Goal: Transaction & Acquisition: Purchase product/service

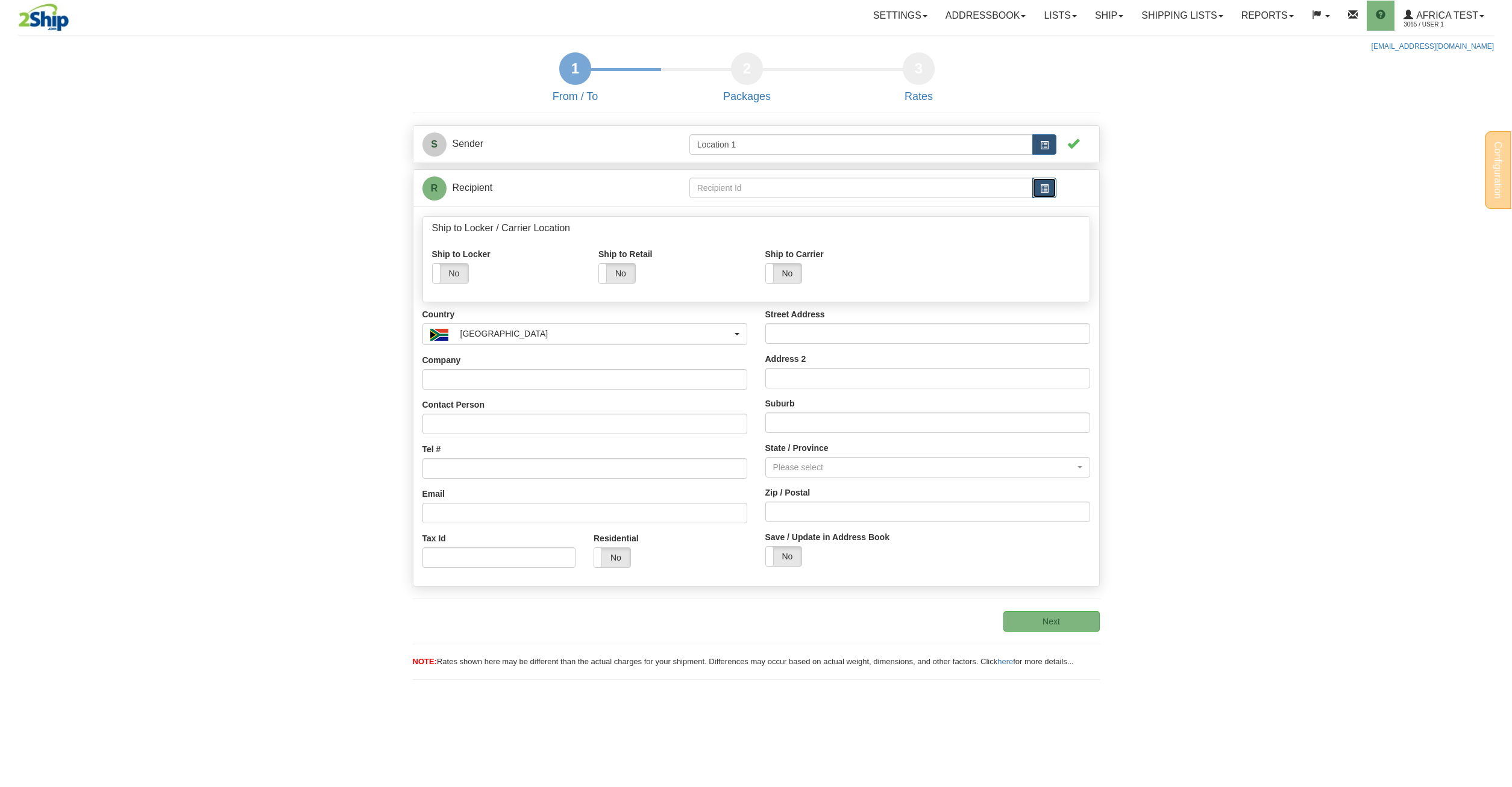
click at [1042, 191] on span "button" at bounding box center [1044, 189] width 9 height 9
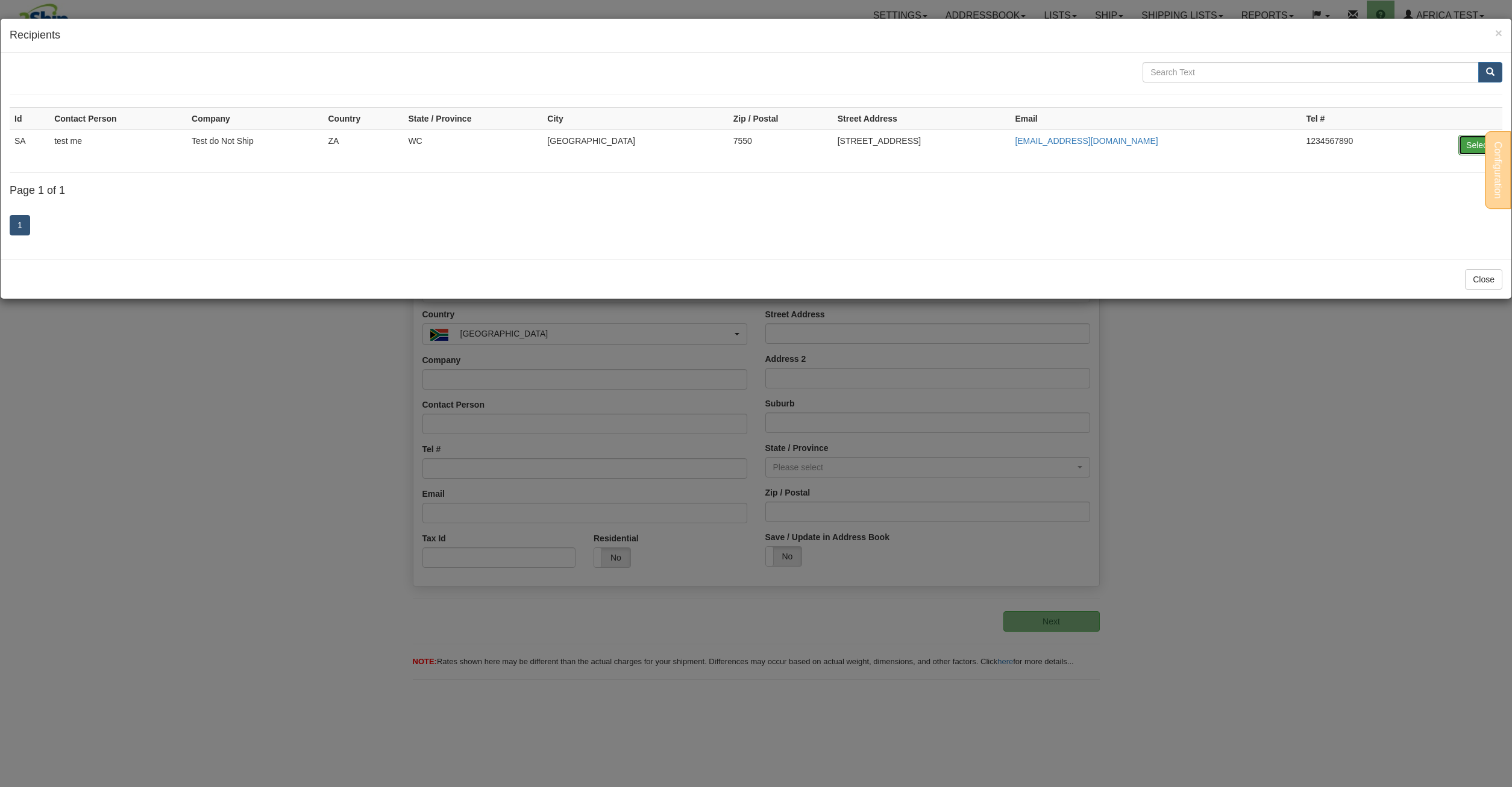
click at [1474, 147] on button "Select" at bounding box center [1478, 145] width 39 height 20
type input "SA"
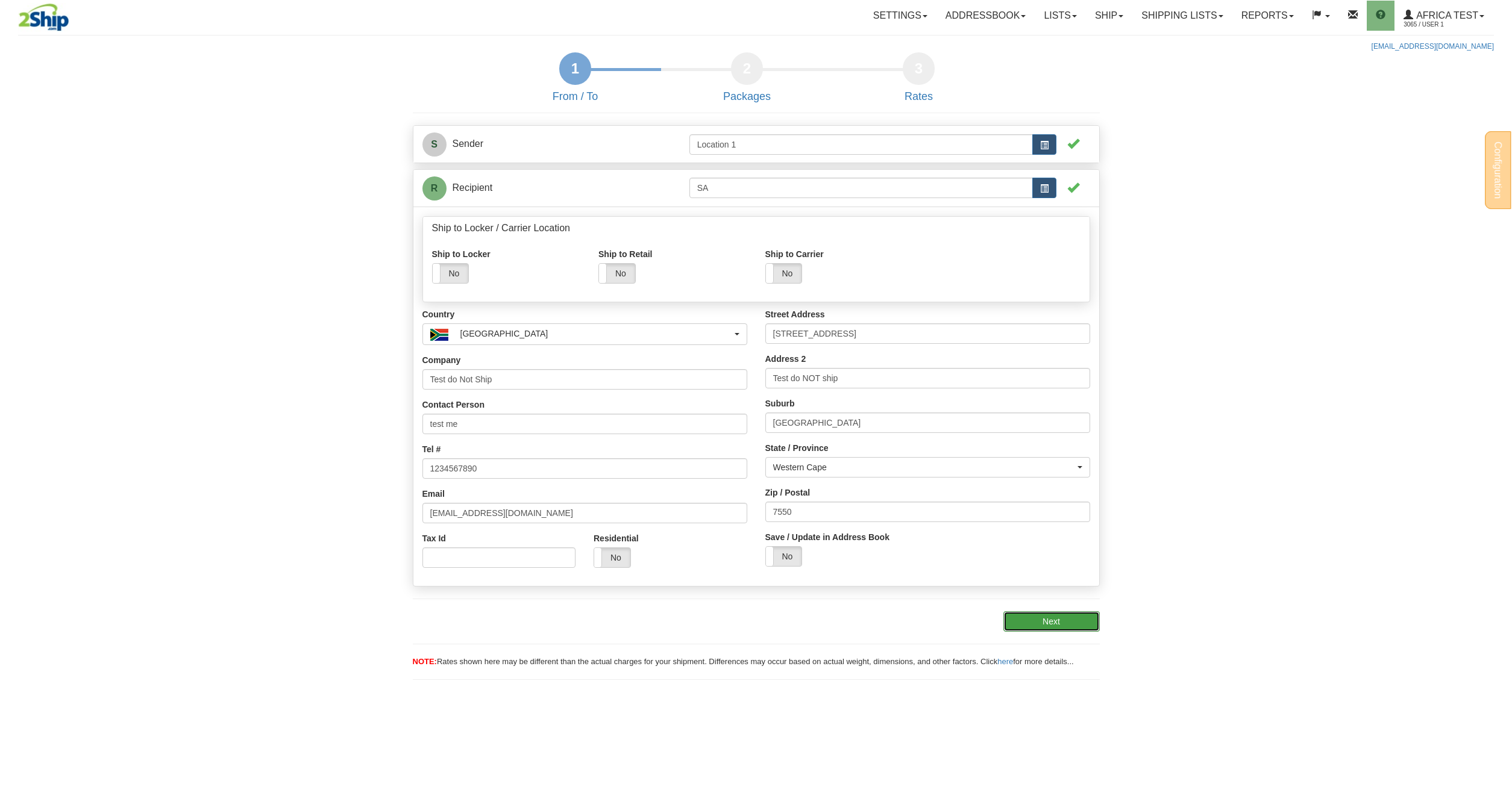
click at [1060, 627] on button "Next" at bounding box center [1051, 621] width 97 height 20
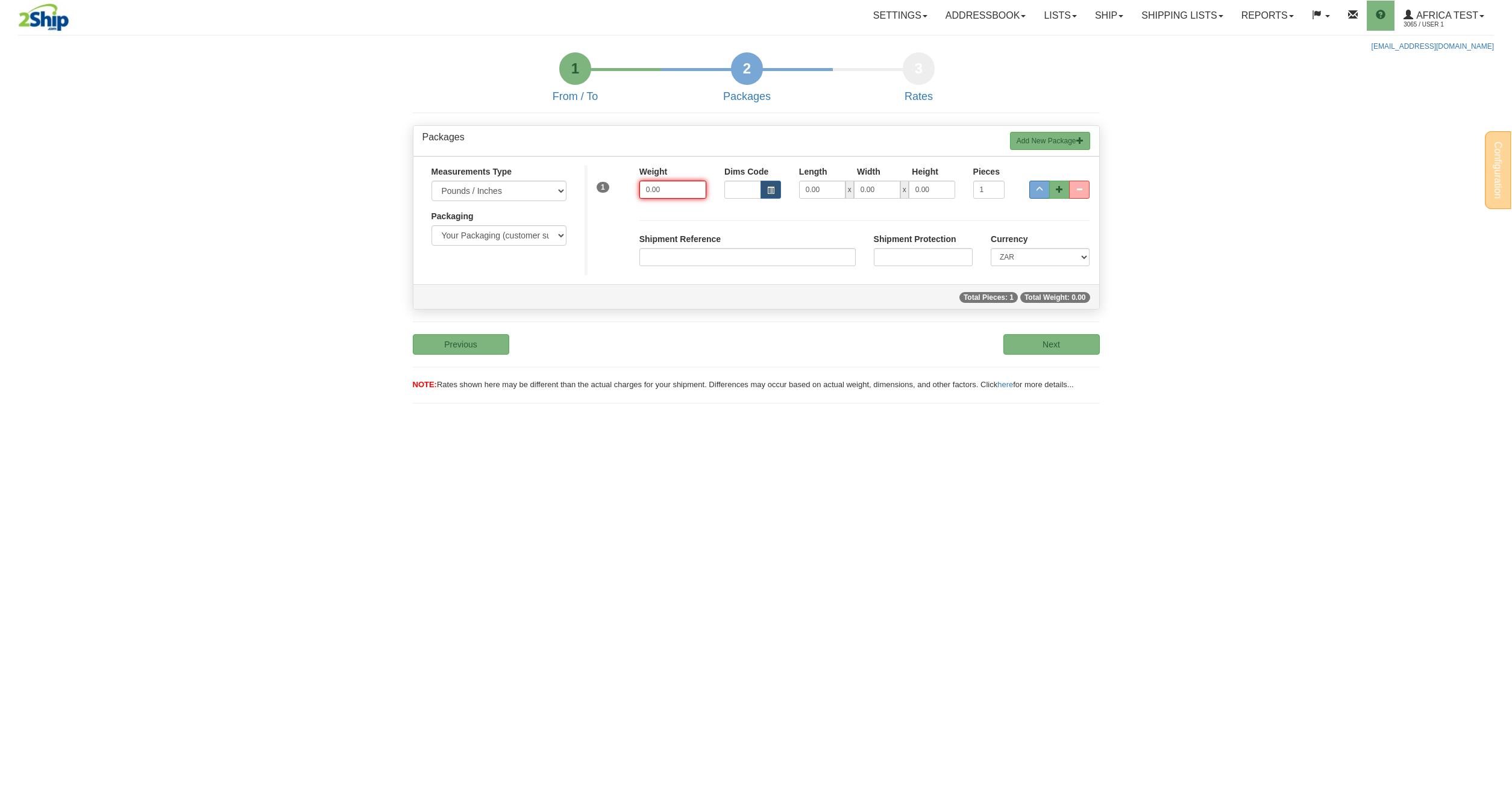
drag, startPoint x: 674, startPoint y: 193, endPoint x: 566, endPoint y: 196, distance: 108.0
click at [639, 196] on input "0.00" at bounding box center [672, 189] width 67 height 18
type input "1.00"
click at [1039, 346] on button "Next" at bounding box center [1051, 344] width 97 height 20
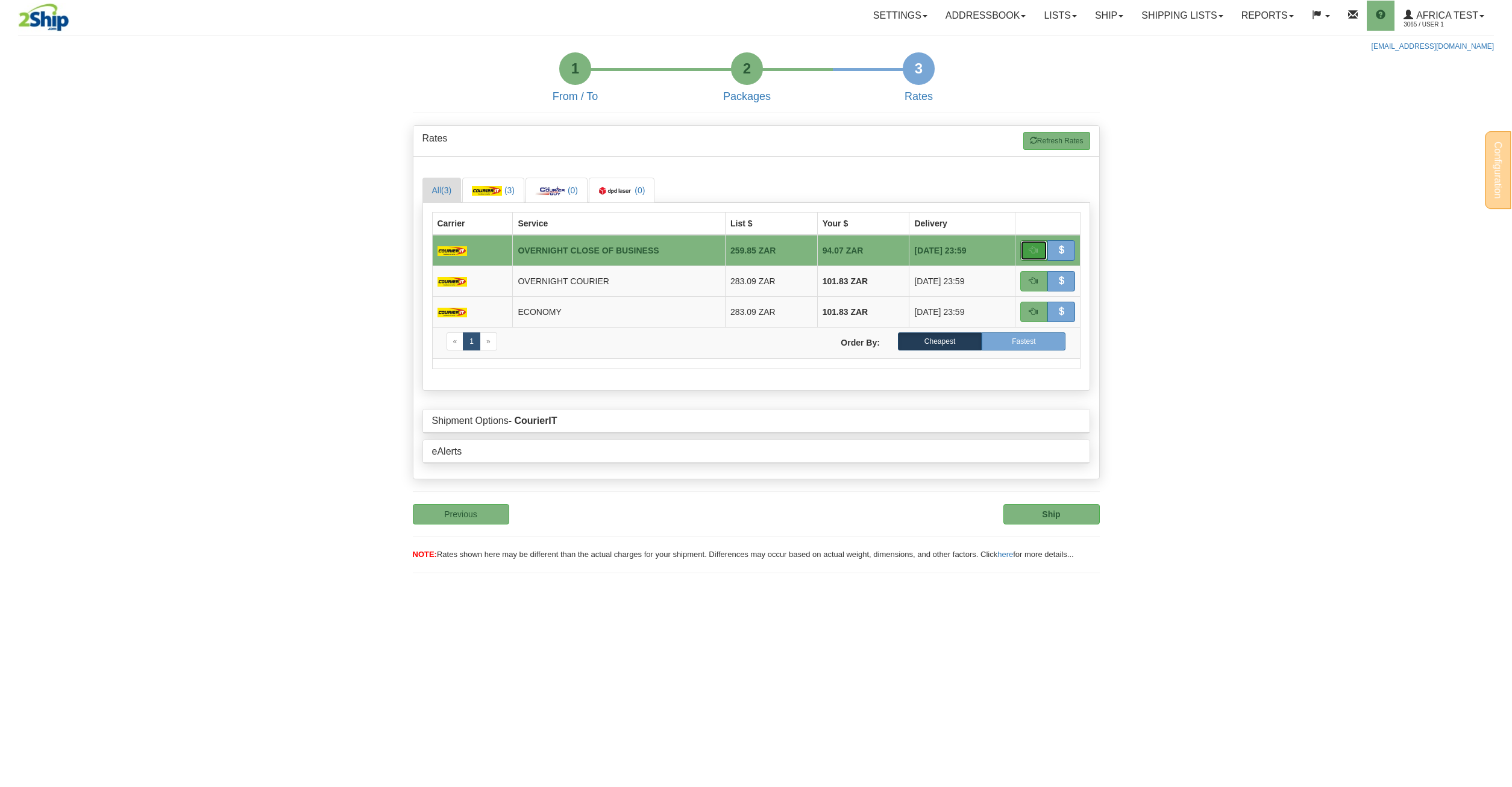
click at [1041, 250] on button "button" at bounding box center [1034, 250] width 28 height 20
type input "OCB"
click at [1036, 516] on button "Ship" at bounding box center [1051, 514] width 97 height 20
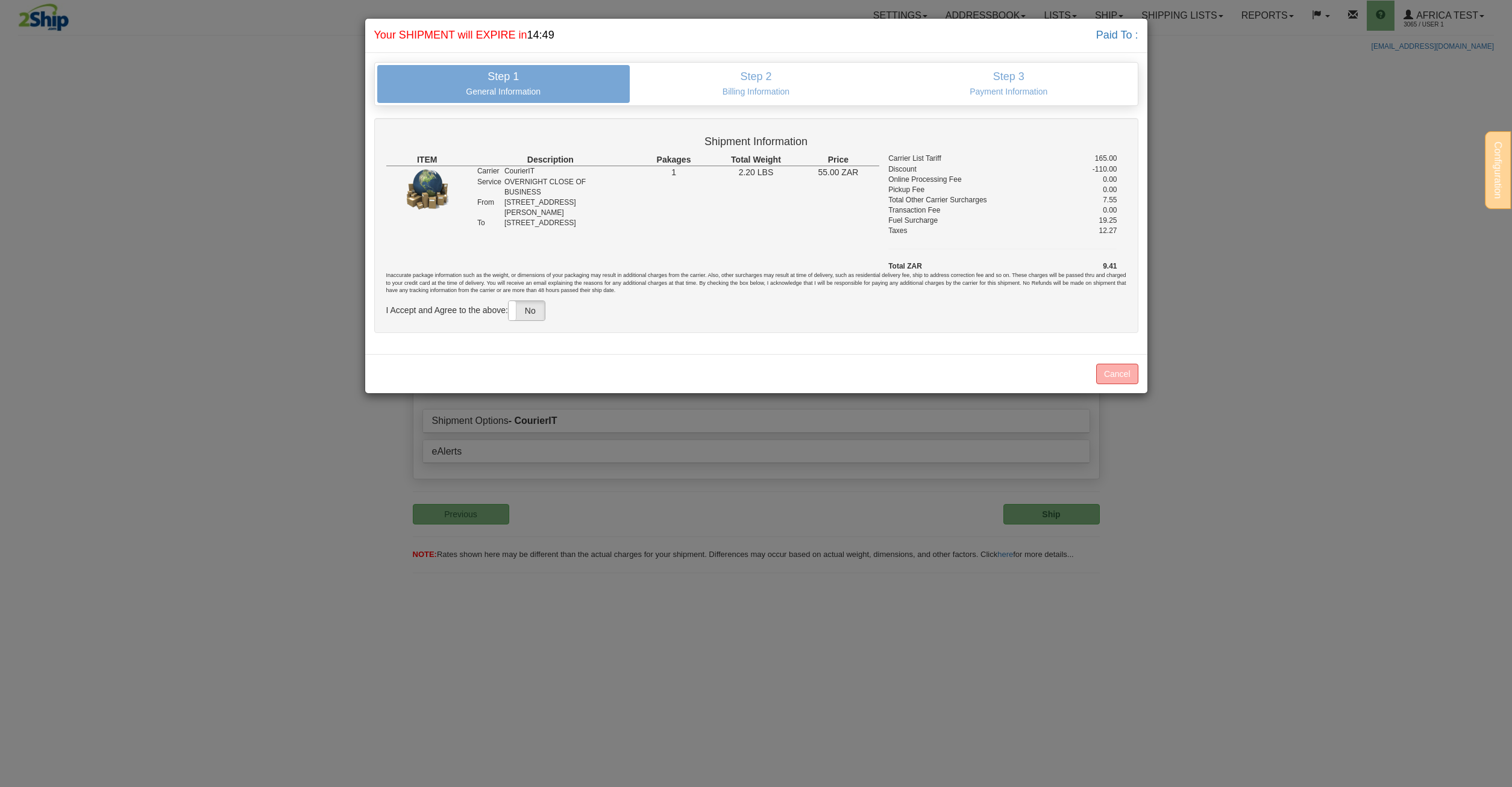
click at [533, 311] on label "No" at bounding box center [527, 311] width 36 height 20
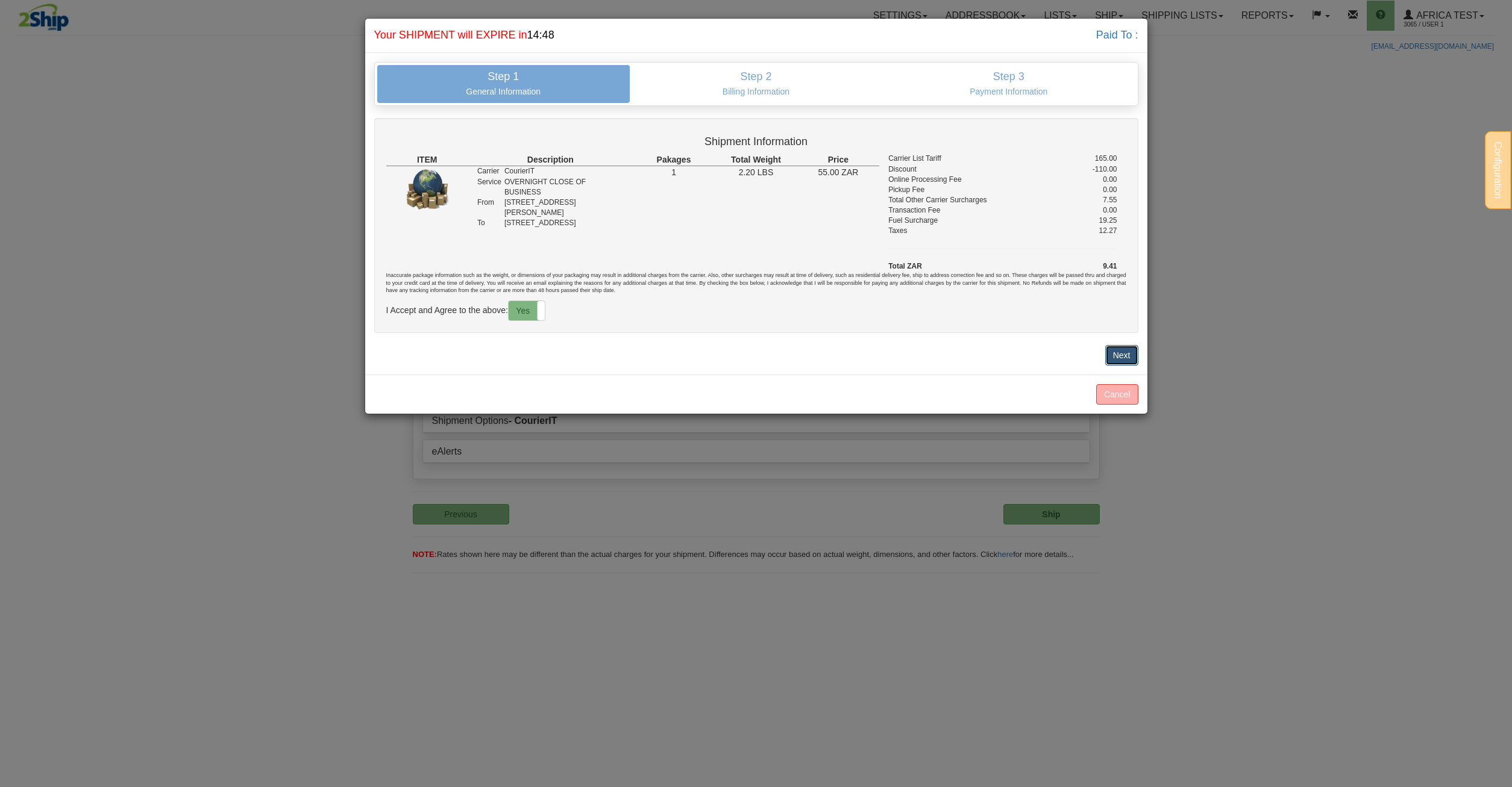
click at [1109, 355] on button "Next" at bounding box center [1122, 355] width 33 height 20
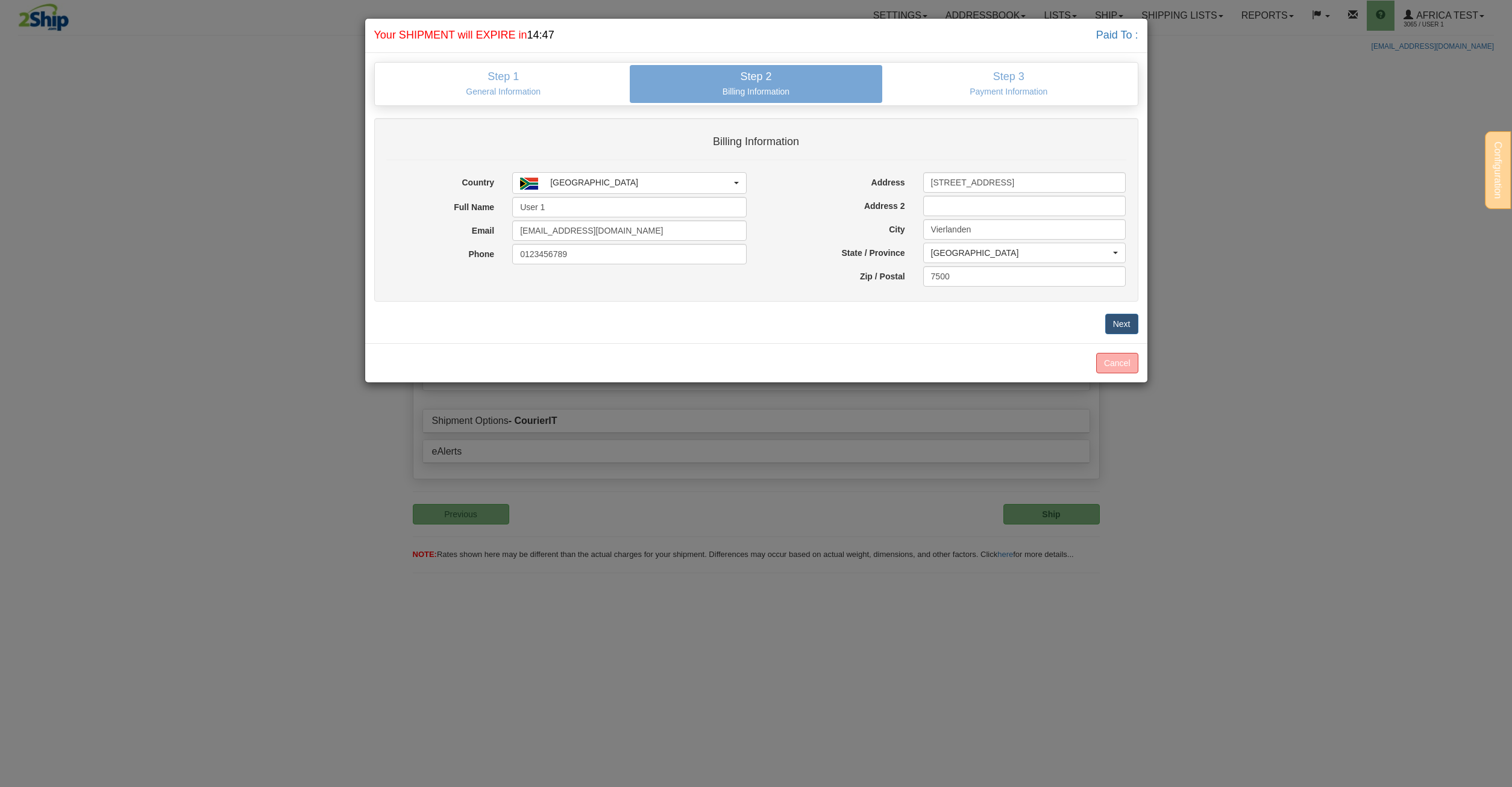
click at [1120, 341] on div "Step 1 General Information Step 2 Billing Information Step 3 Payment Informatio…" at bounding box center [756, 198] width 782 height 291
click at [1121, 333] on button "Next" at bounding box center [1122, 324] width 33 height 20
click at [1121, 330] on button "Next" at bounding box center [1122, 324] width 33 height 20
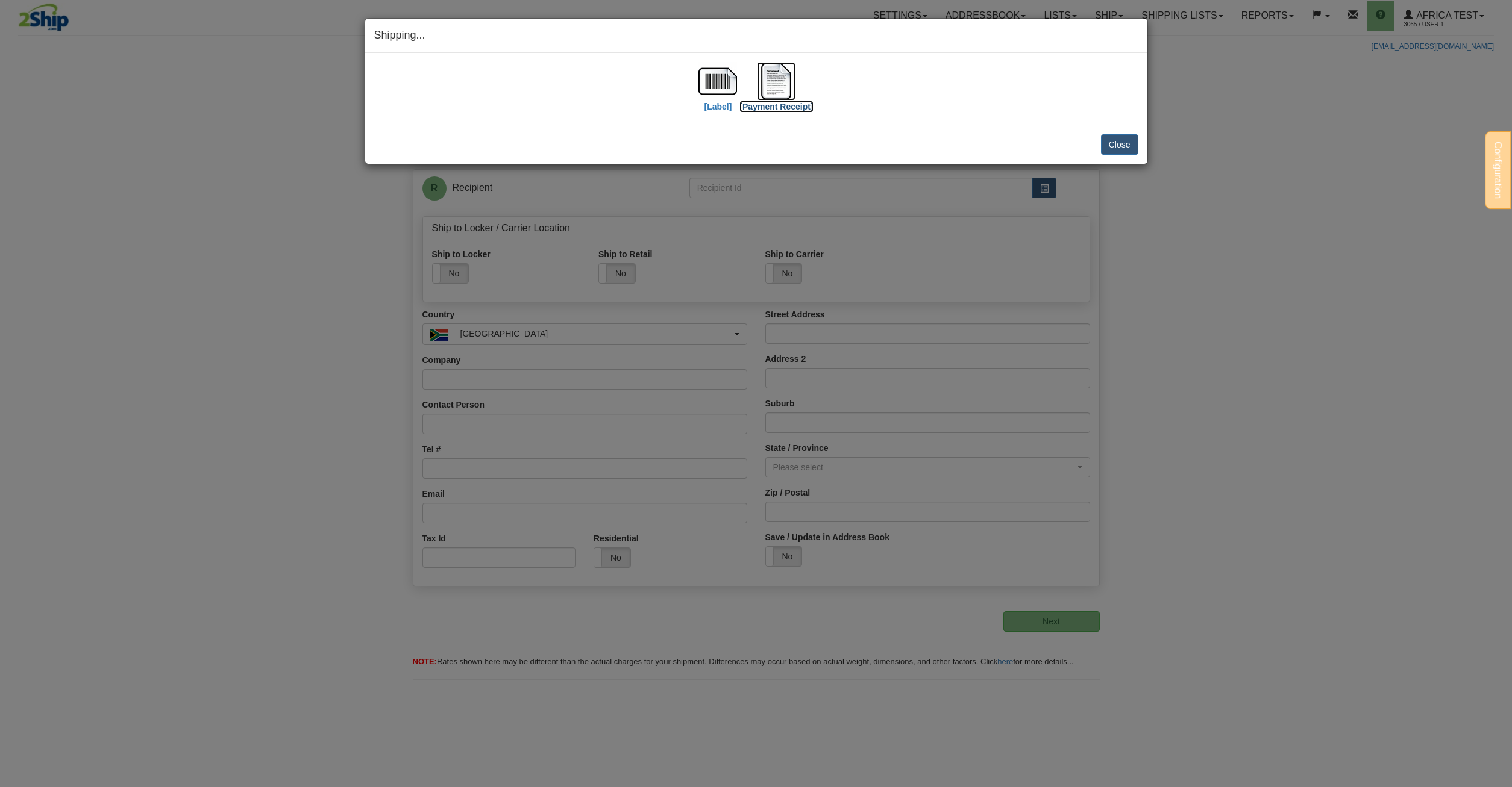
click at [776, 81] on img at bounding box center [776, 81] width 38 height 38
click at [714, 95] on img at bounding box center [718, 81] width 38 height 38
click at [1116, 142] on button "Close" at bounding box center [1119, 144] width 37 height 20
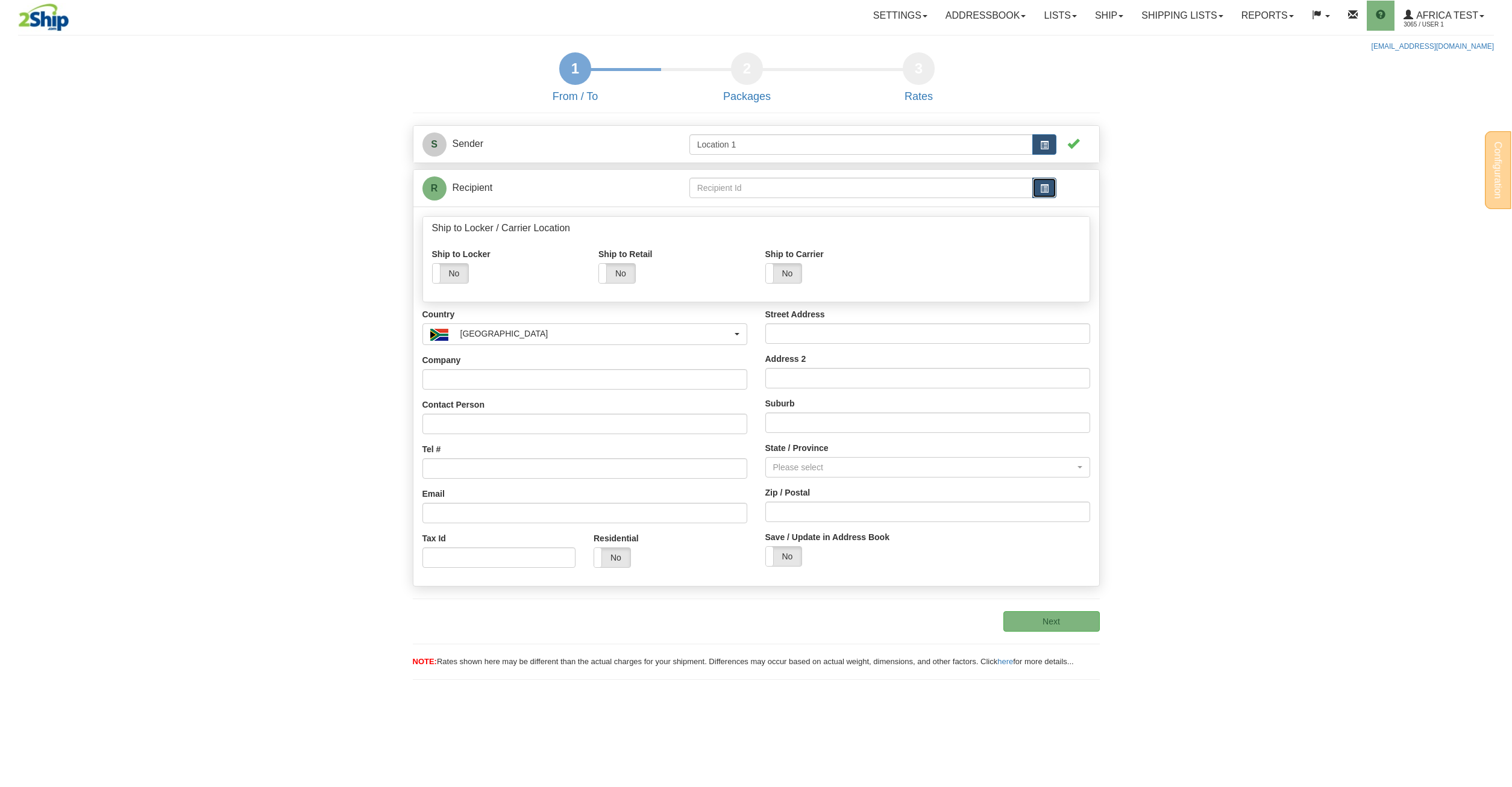
click at [1038, 190] on button "button" at bounding box center [1044, 188] width 24 height 20
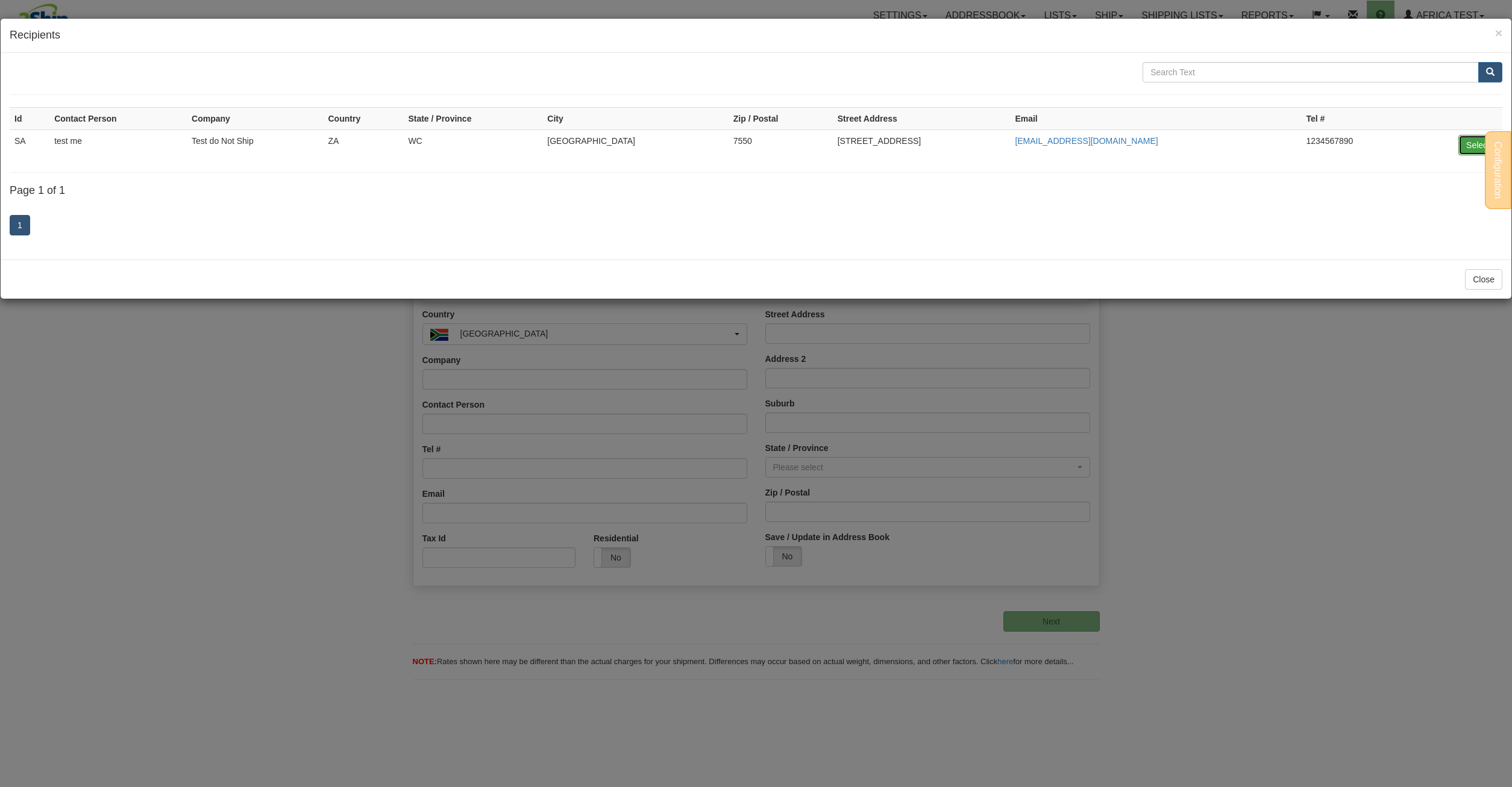
click at [1468, 148] on button "Select" at bounding box center [1478, 145] width 39 height 20
type input "SA"
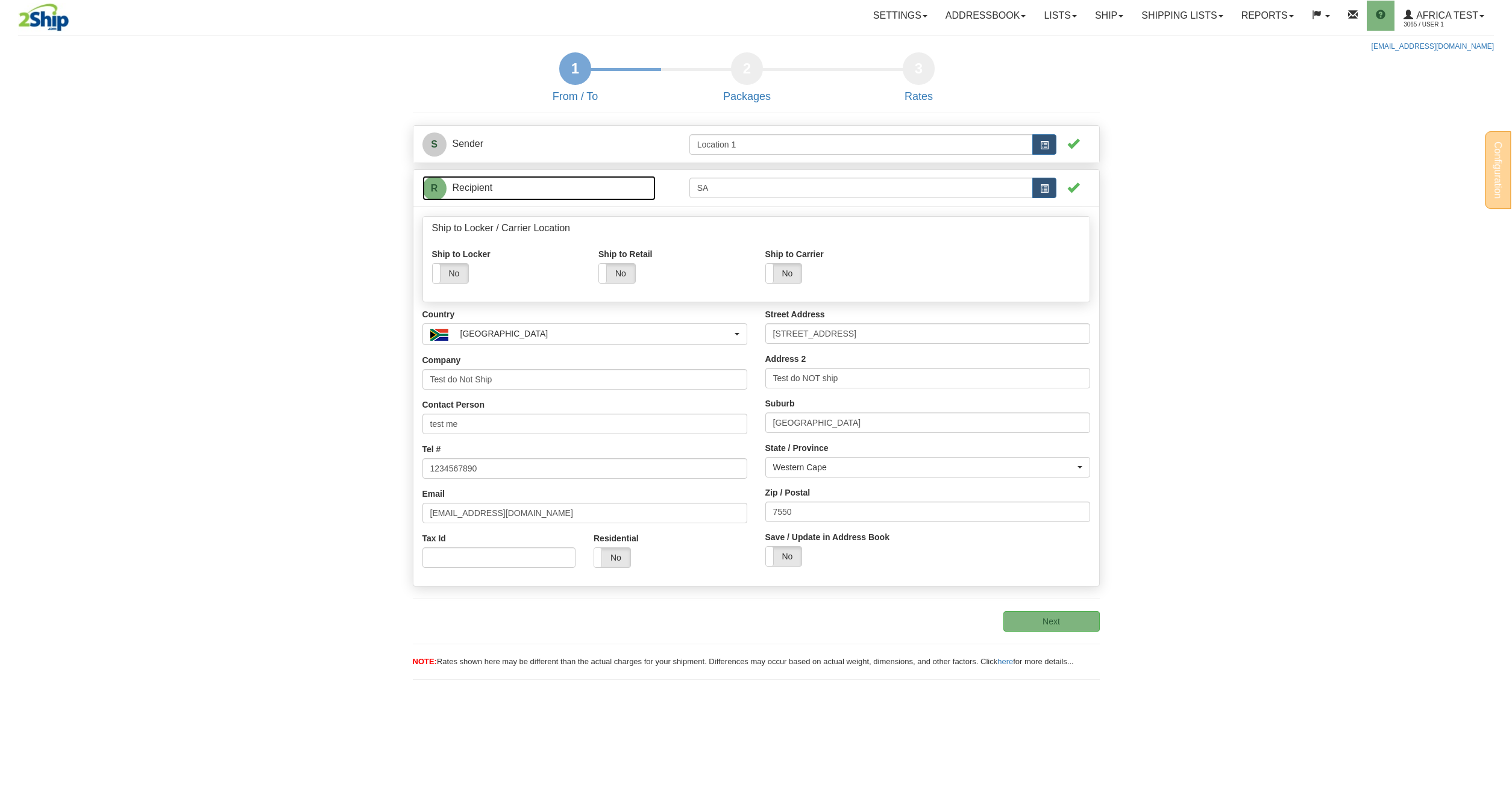
drag, startPoint x: 500, startPoint y: 177, endPoint x: 206, endPoint y: 97, distance: 304.7
click at [181, 60] on form "1 From / To 2 Packages 3 Int Opt 3 Rates S Sender Location 1" at bounding box center [756, 372] width 1476 height 640
click at [1475, 16] on span "Africa Test" at bounding box center [1446, 15] width 65 height 10
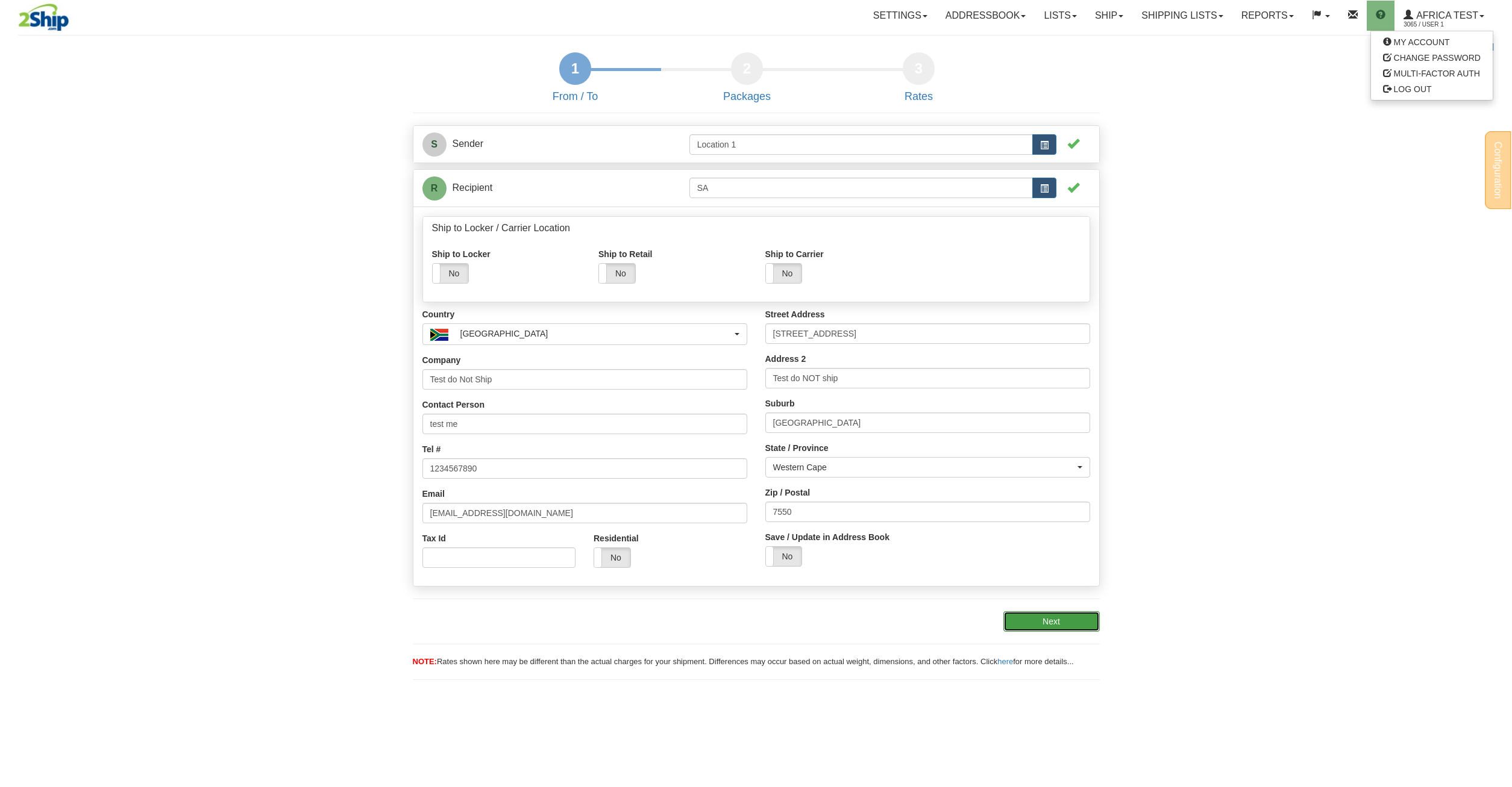
click at [1047, 626] on button "Next" at bounding box center [1051, 621] width 97 height 20
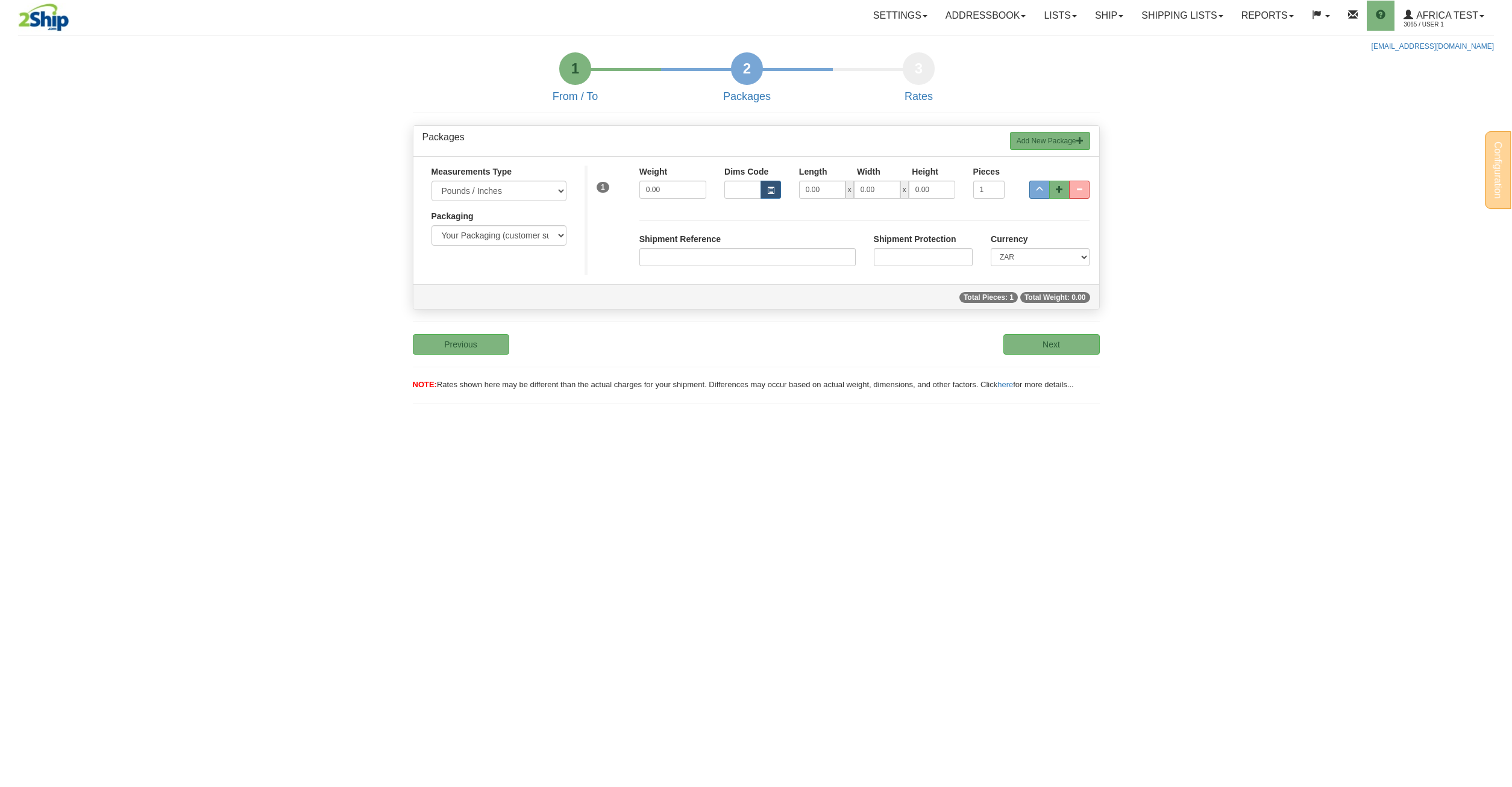
click at [681, 200] on div "Weight 0.00" at bounding box center [672, 187] width 85 height 42
click at [680, 199] on input "0.00" at bounding box center [672, 189] width 67 height 18
type input "1.00"
click at [1158, 15] on link "Shipping lists" at bounding box center [1182, 15] width 99 height 30
click at [1041, 345] on button "Next" at bounding box center [1051, 344] width 97 height 20
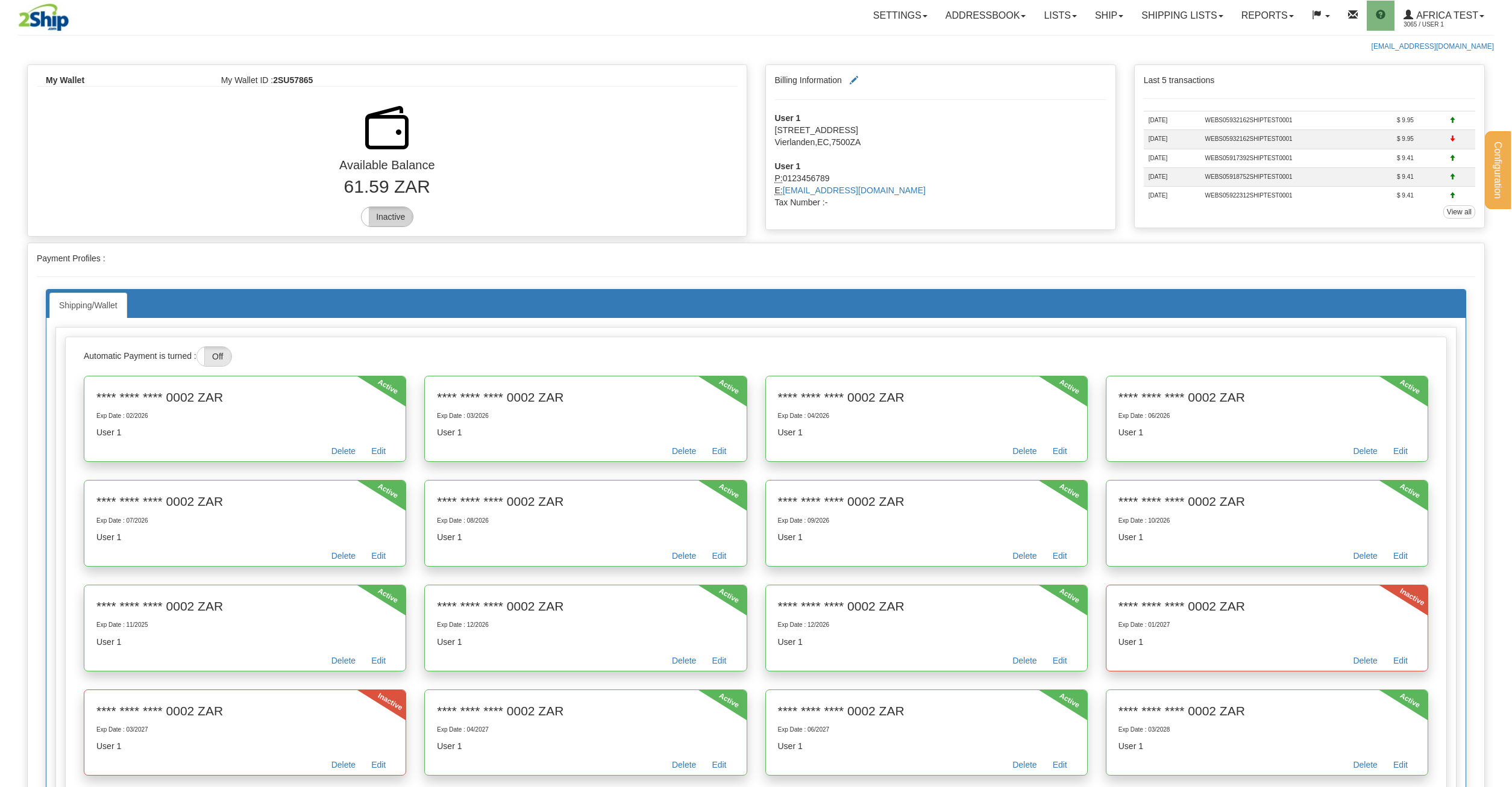
click at [394, 218] on label "Inactive" at bounding box center [387, 216] width 52 height 20
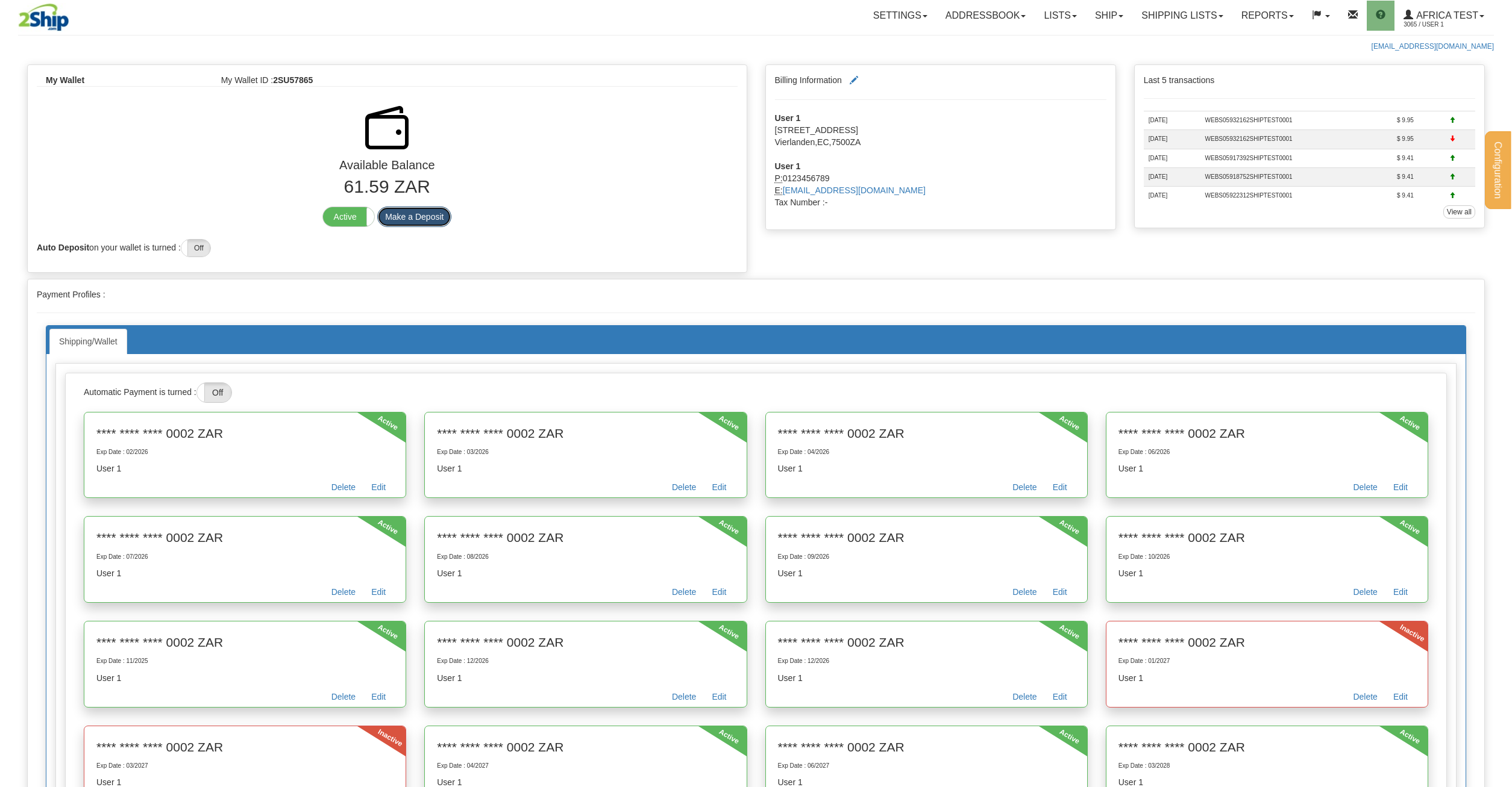
click at [431, 219] on button "Make a Deposit" at bounding box center [414, 217] width 74 height 20
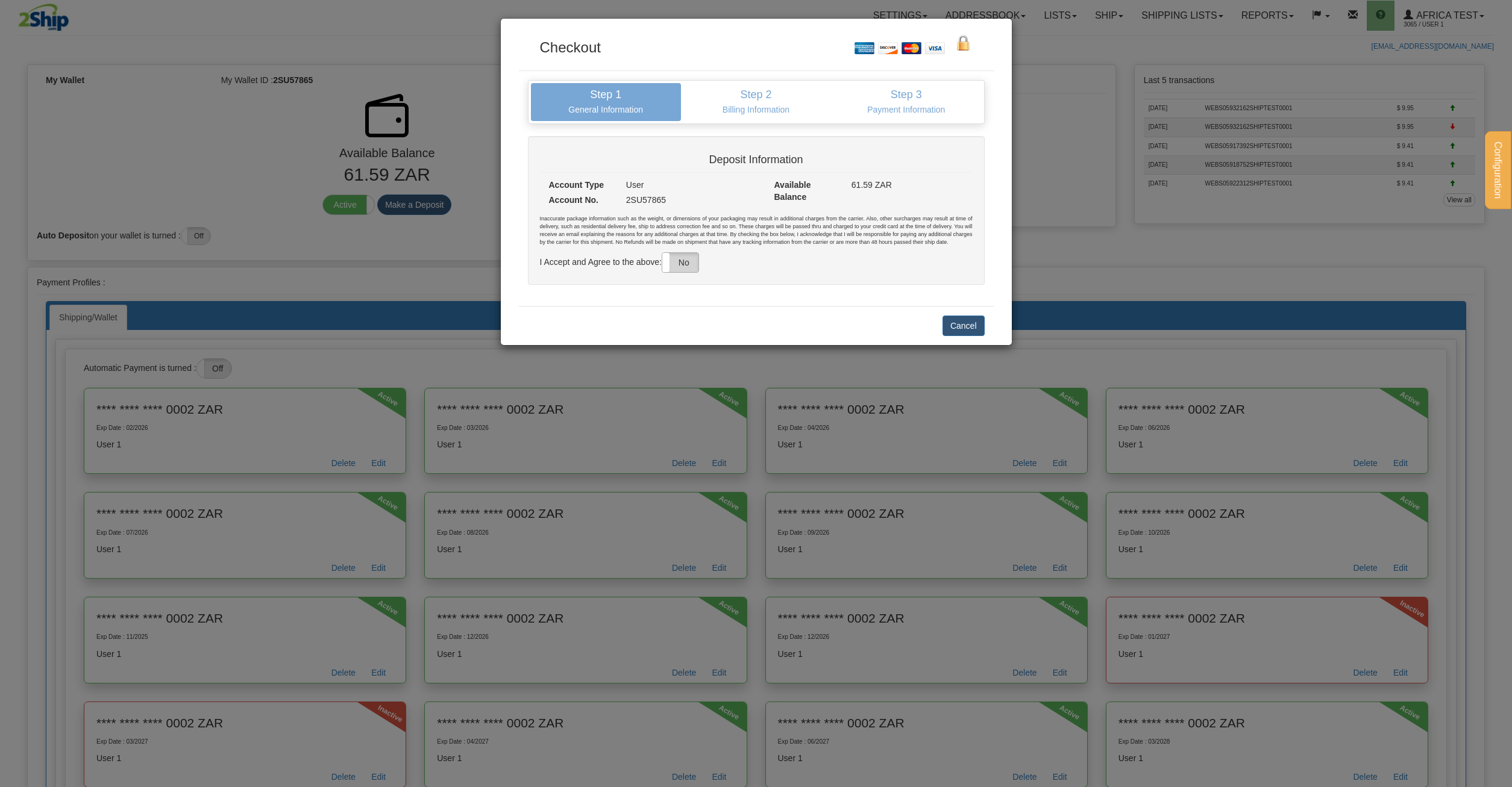
click at [690, 264] on label "No" at bounding box center [680, 262] width 36 height 20
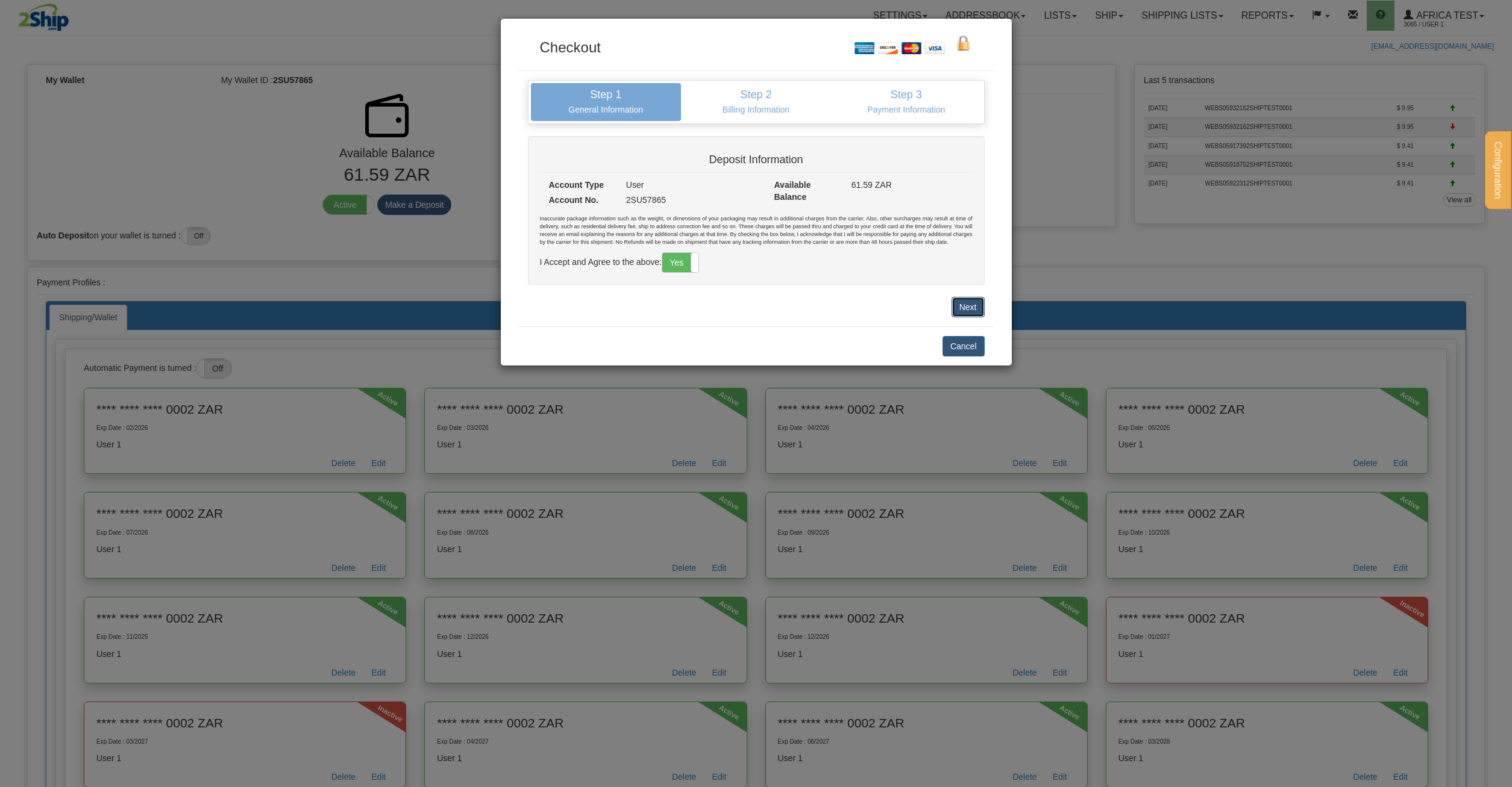
click at [967, 309] on button "Next" at bounding box center [968, 307] width 33 height 20
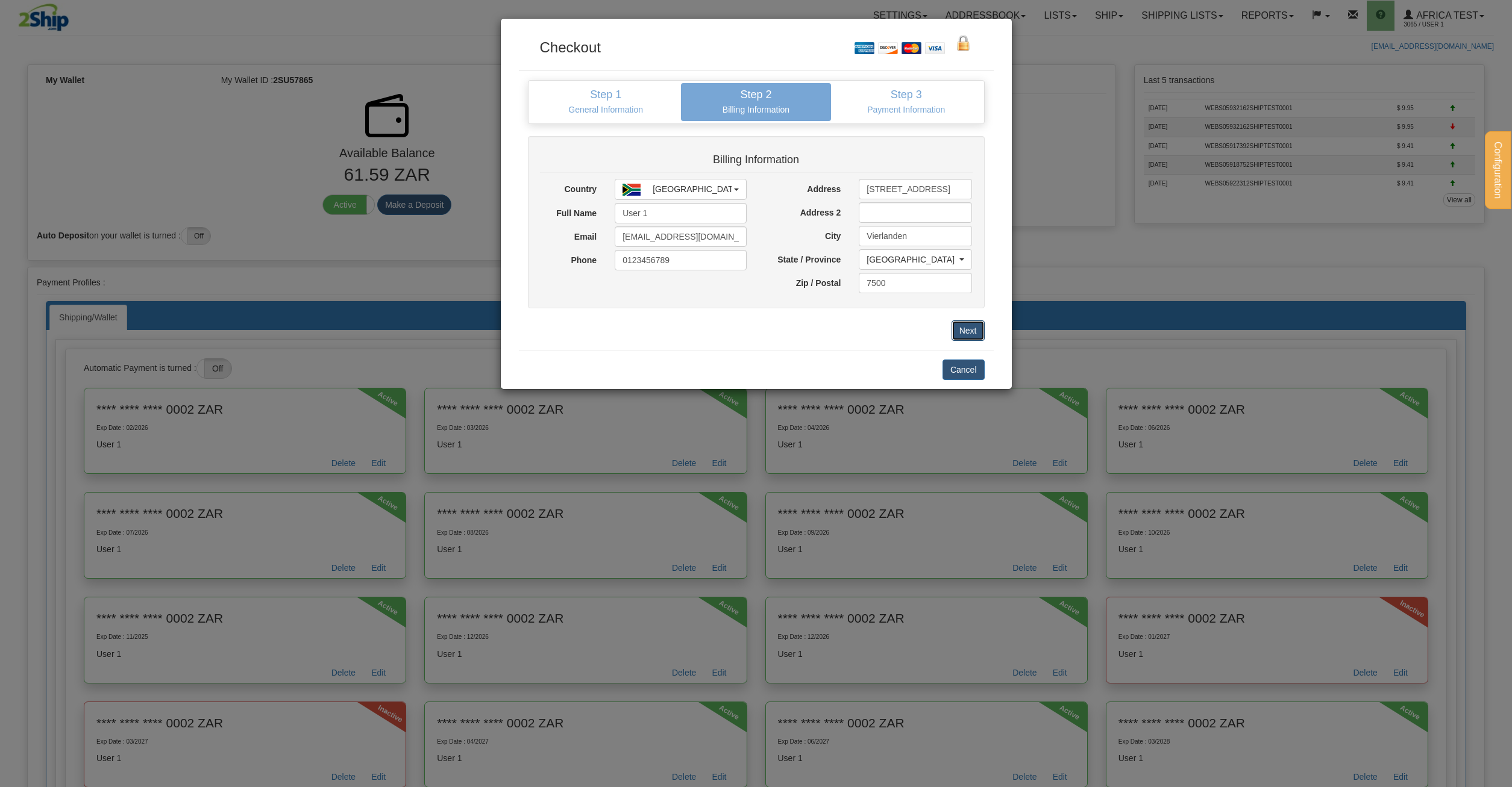
click at [972, 331] on button "Next" at bounding box center [968, 330] width 33 height 20
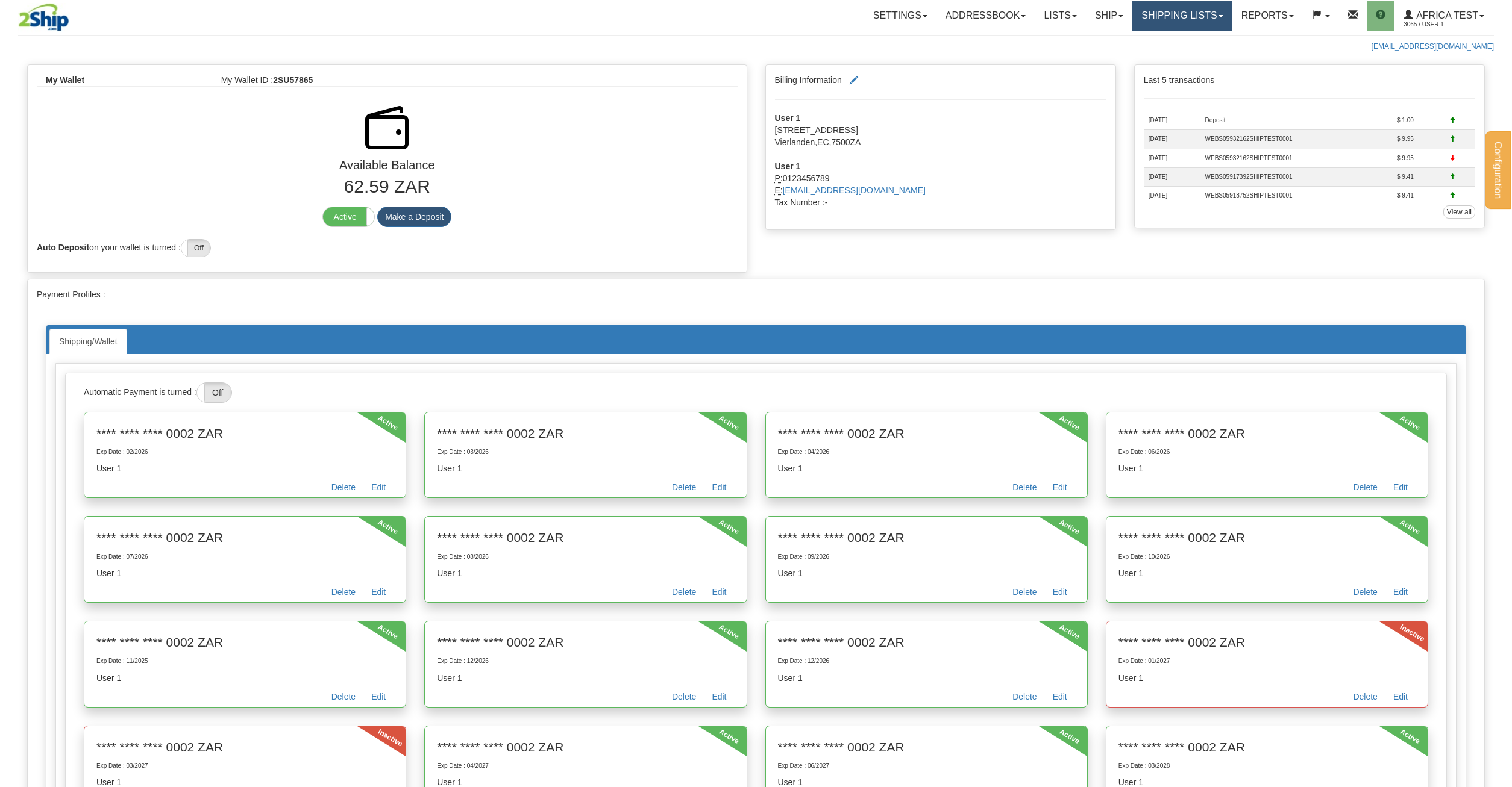
click at [1195, 10] on link "Shipping lists" at bounding box center [1182, 15] width 99 height 30
click at [1182, 44] on span "Current Shipments" at bounding box center [1161, 41] width 70 height 9
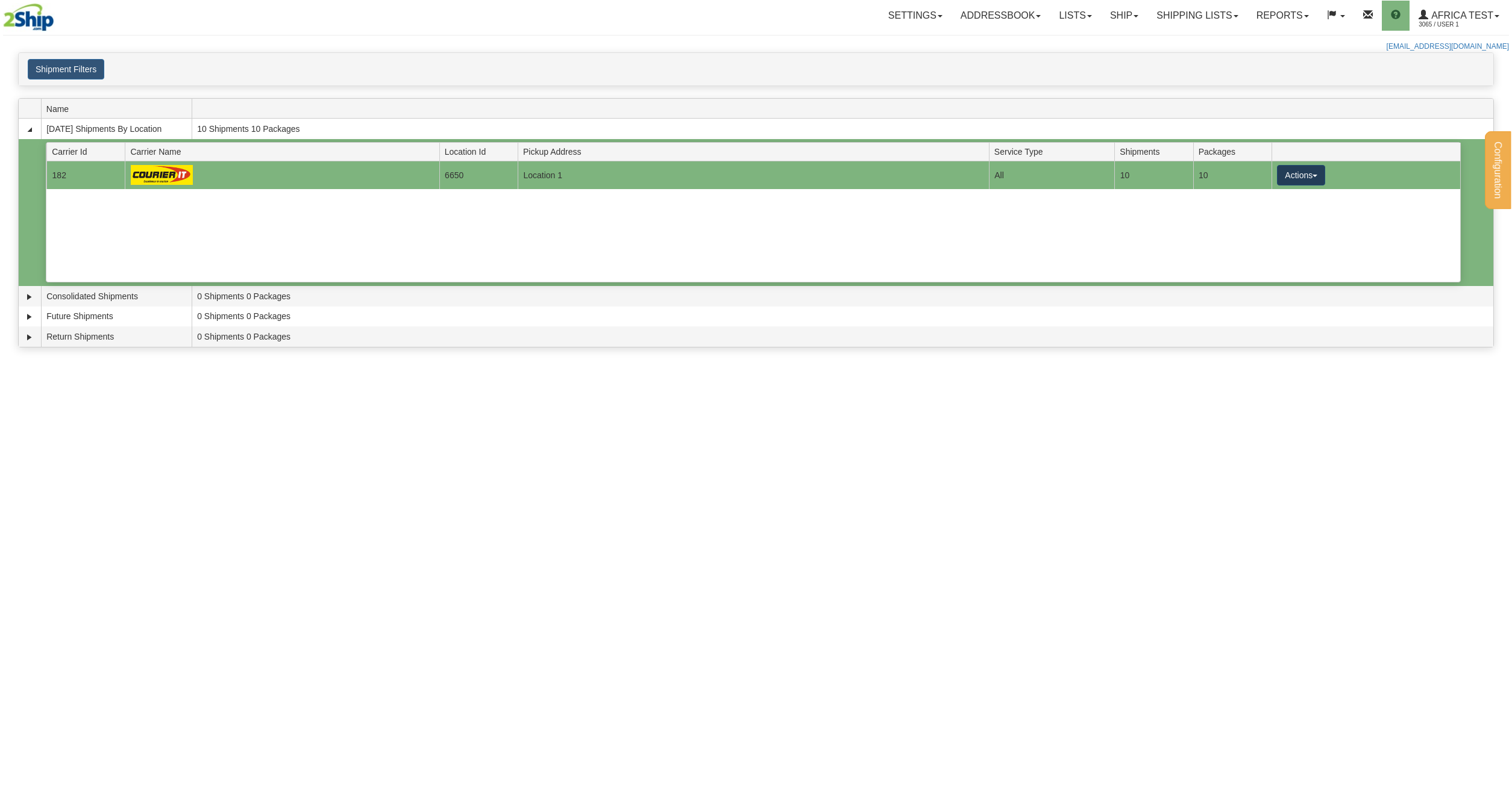
click at [1318, 179] on button "Actions" at bounding box center [1301, 175] width 48 height 20
click at [1306, 196] on link "Details" at bounding box center [1276, 198] width 97 height 16
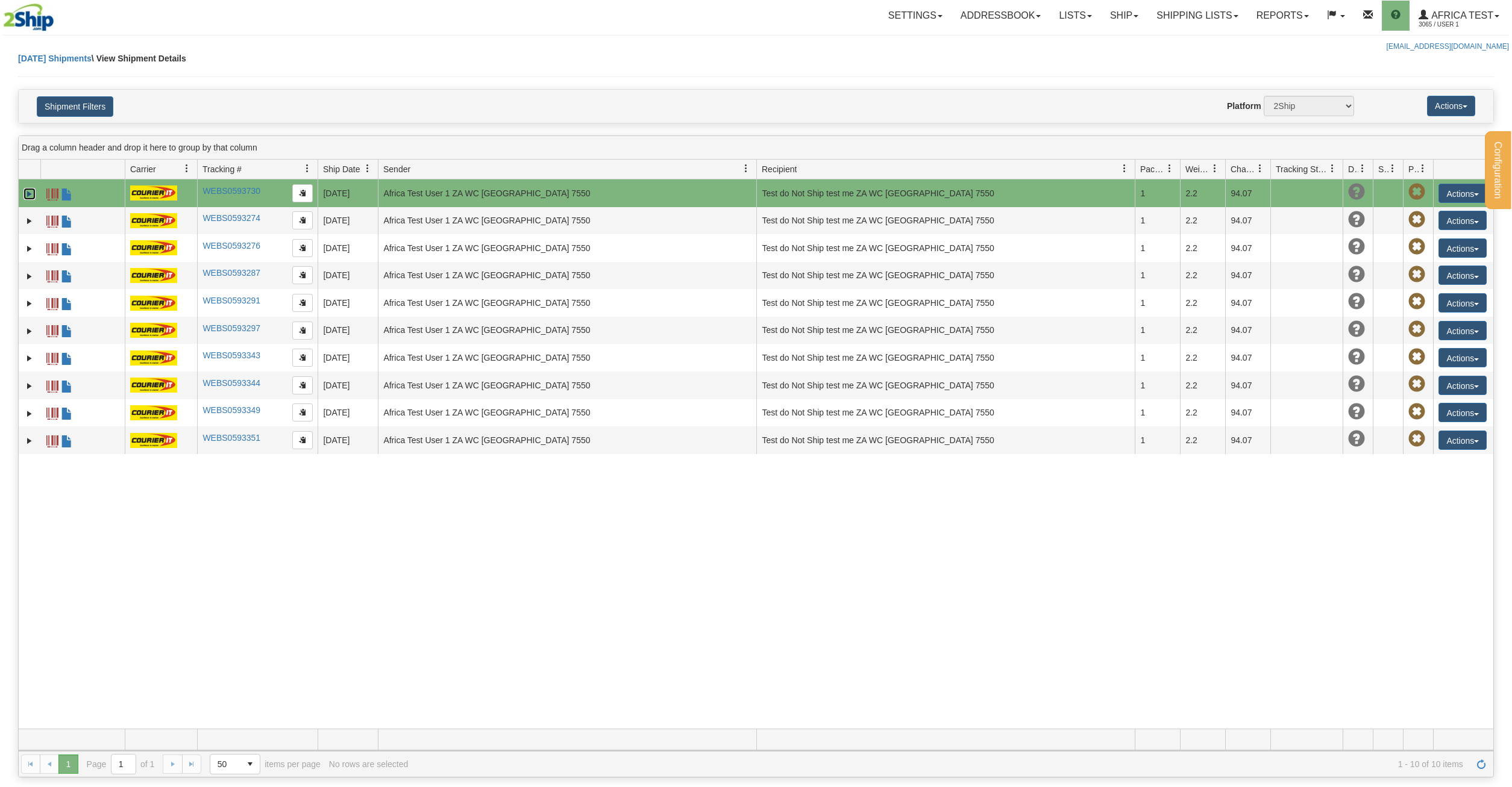
click at [25, 195] on link "Expand" at bounding box center [29, 194] width 12 height 12
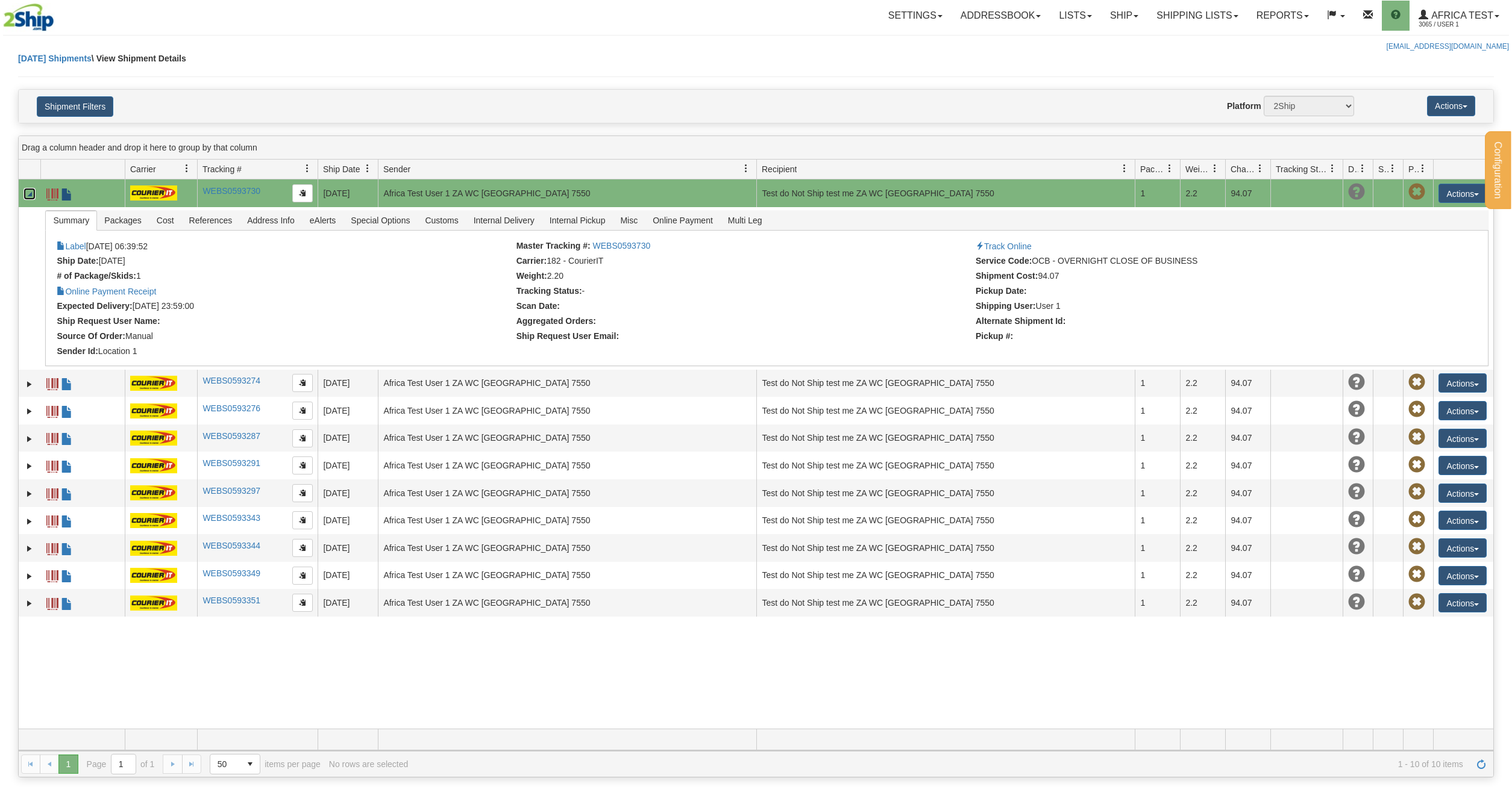
click at [70, 194] on span at bounding box center [67, 195] width 12 height 12
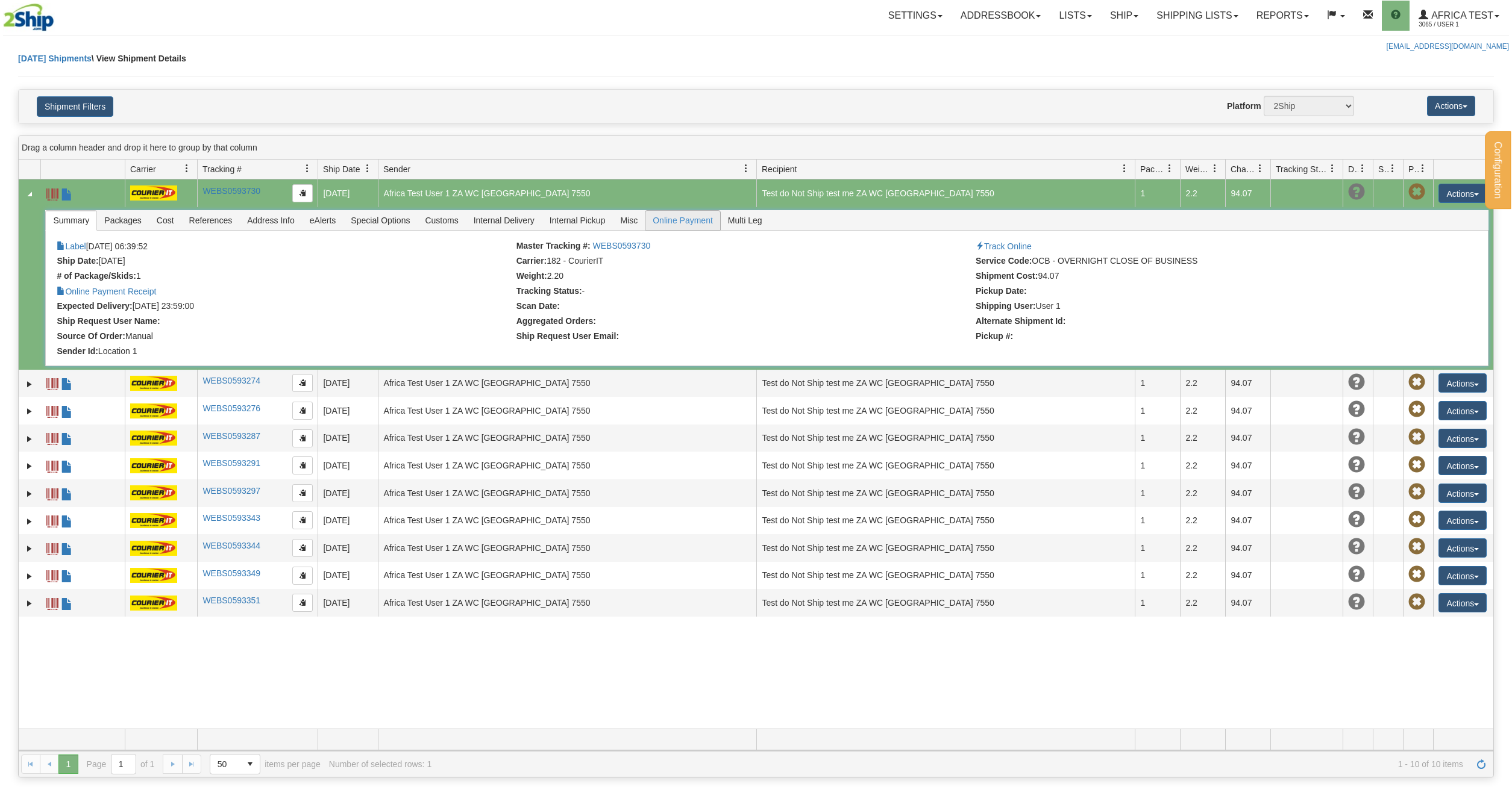
click at [696, 224] on span "Online Payment" at bounding box center [683, 220] width 75 height 20
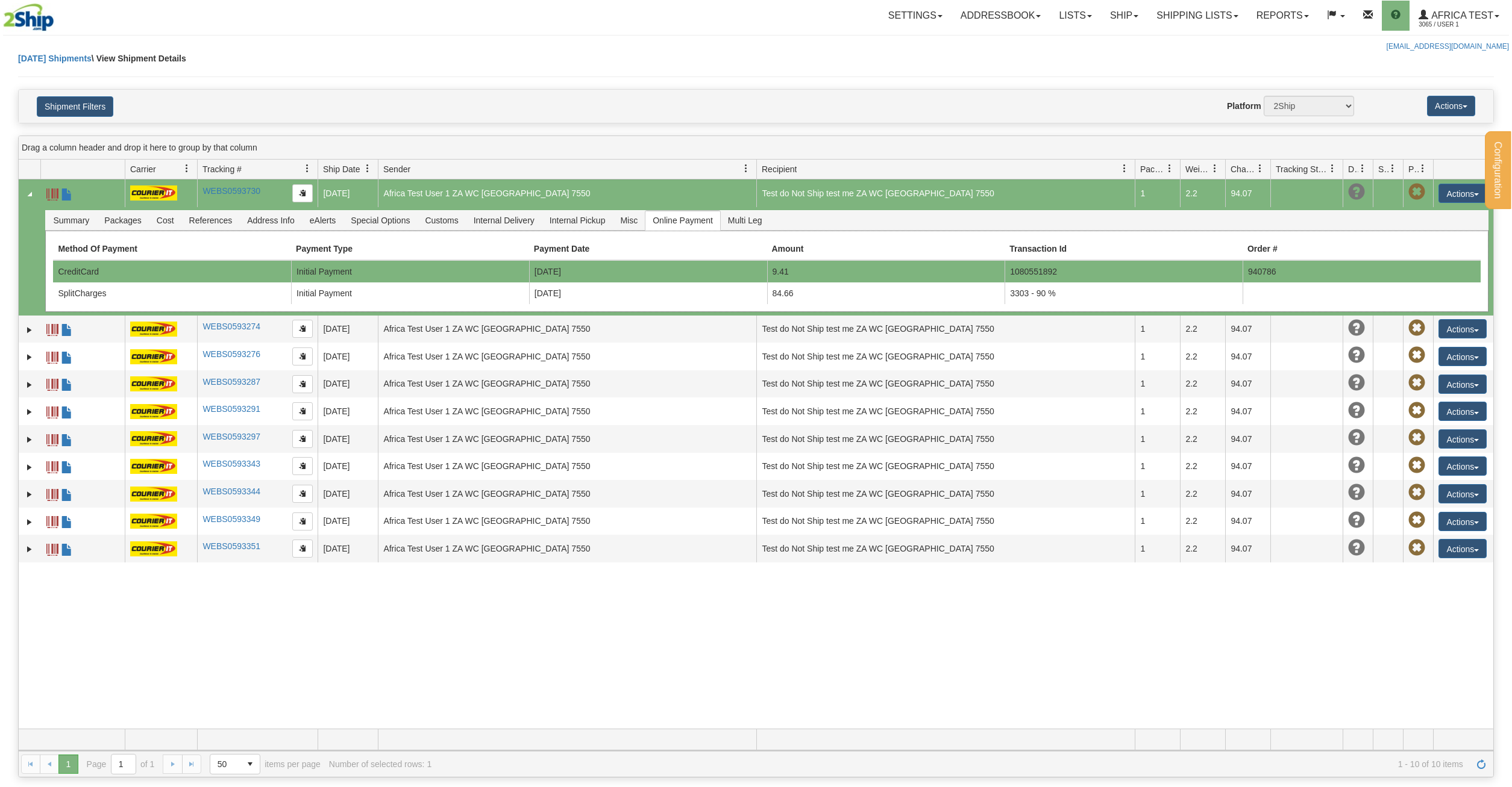
click at [685, 266] on td "9/19/2025" at bounding box center [648, 272] width 238 height 22
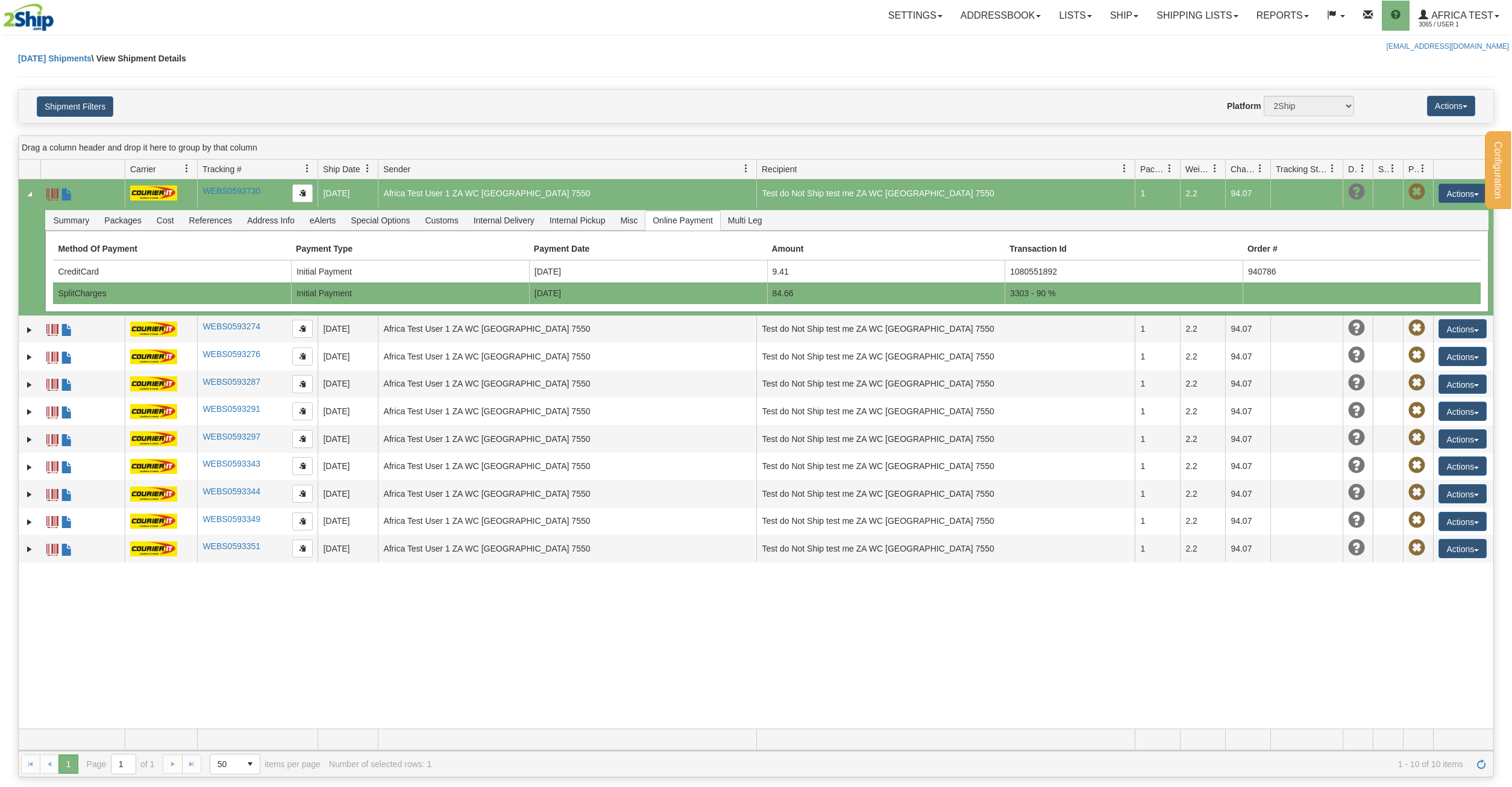
click at [711, 293] on td "9/19/2025" at bounding box center [648, 293] width 238 height 22
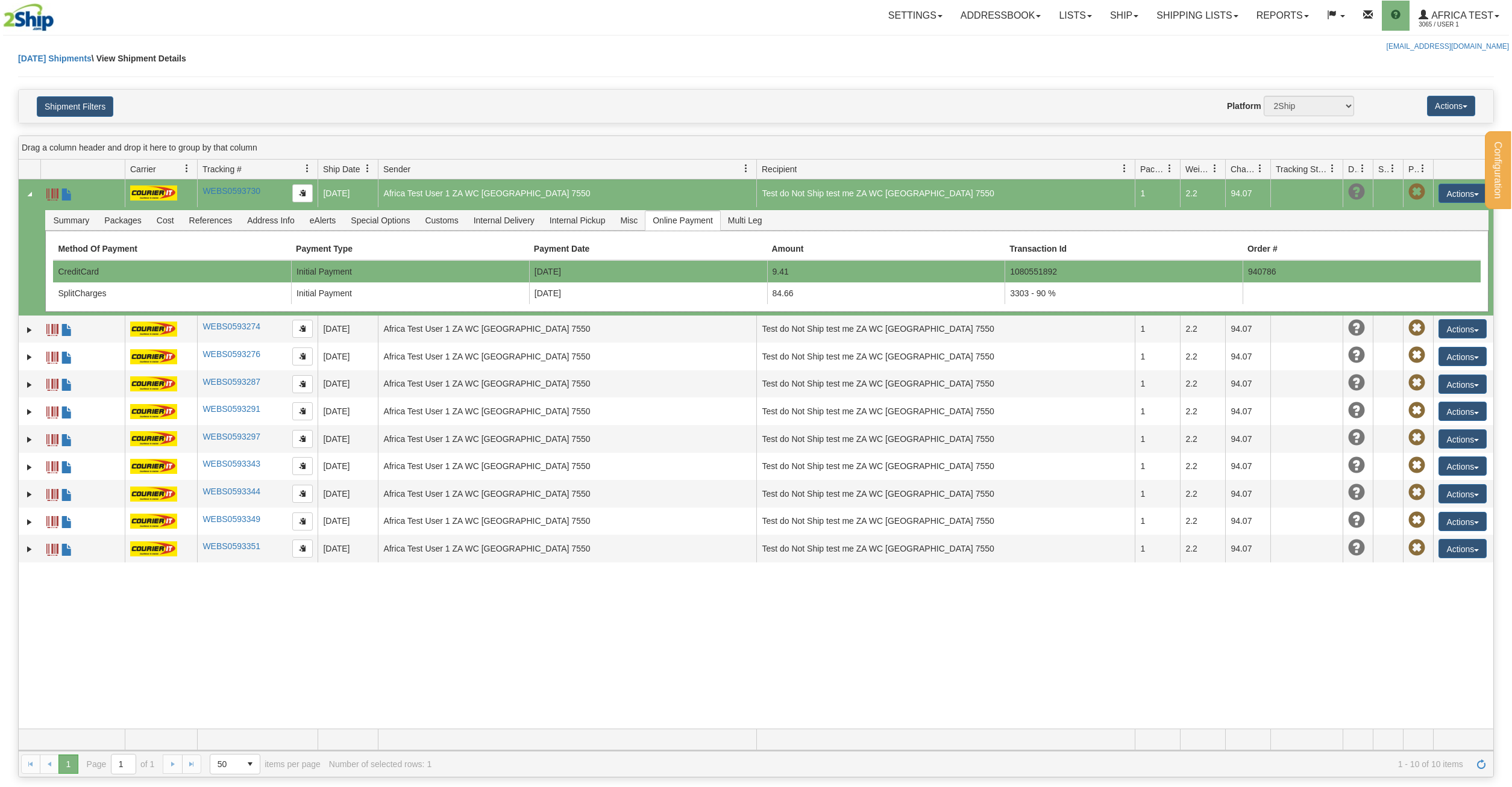
click at [712, 280] on td "9/19/2025" at bounding box center [648, 272] width 238 height 22
